Goal: Task Accomplishment & Management: Use online tool/utility

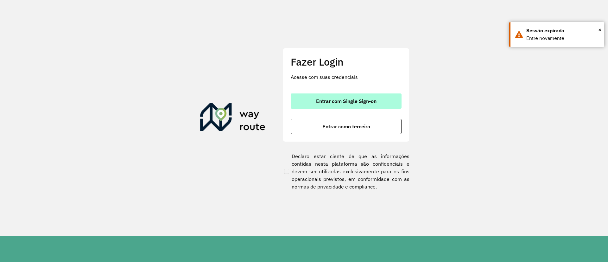
click at [353, 98] on span "Entrar com Single Sign-on" at bounding box center [346, 100] width 60 height 5
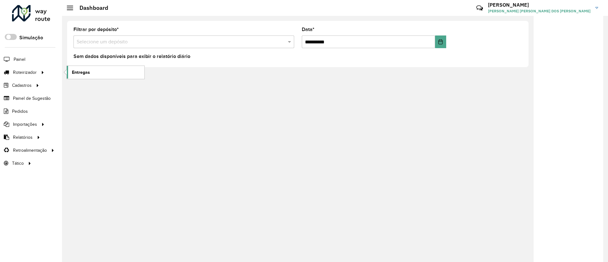
click at [75, 72] on span "Entregas" at bounding box center [81, 72] width 18 height 7
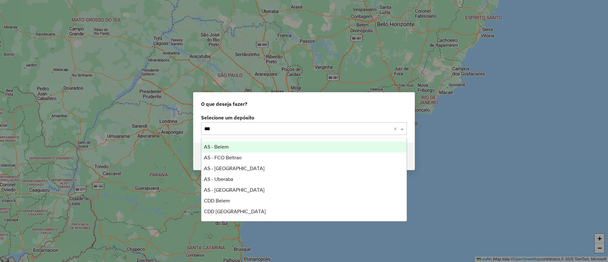
type input "****"
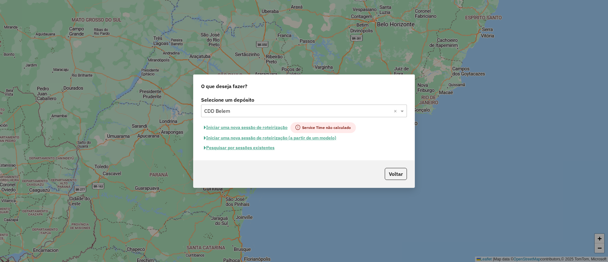
click at [238, 146] on button "Pesquisar por sessões existentes" at bounding box center [239, 148] width 76 height 10
